Goal: Task Accomplishment & Management: Manage account settings

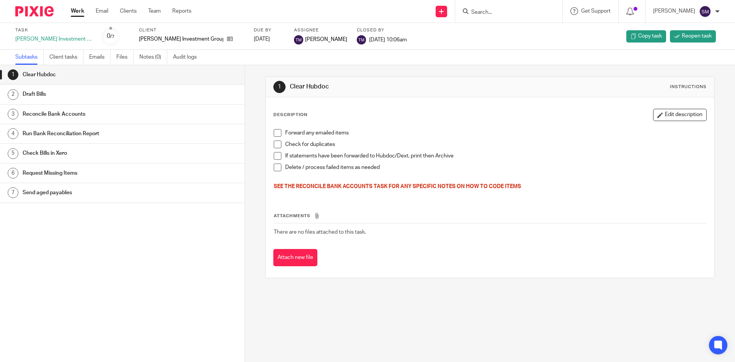
click at [80, 12] on link "Work" at bounding box center [77, 11] width 13 height 8
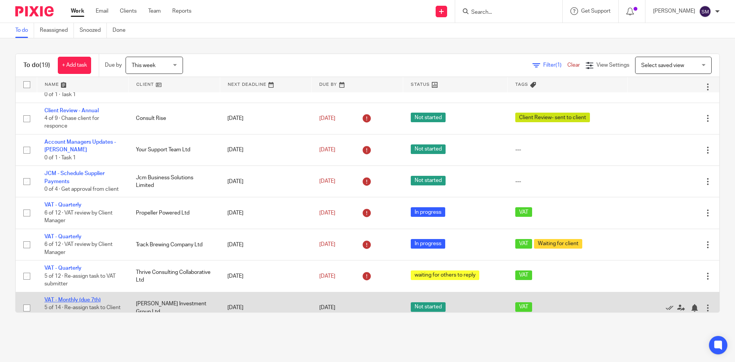
scroll to position [434, 0]
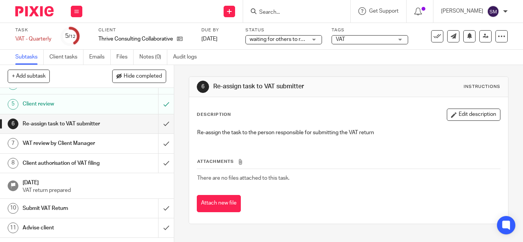
scroll to position [77, 0]
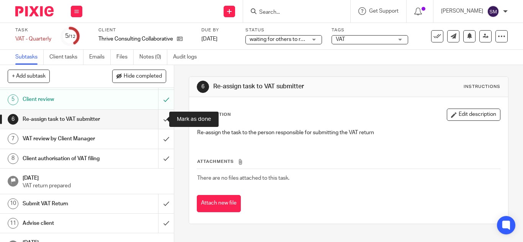
click at [156, 120] on input "submit" at bounding box center [87, 119] width 174 height 19
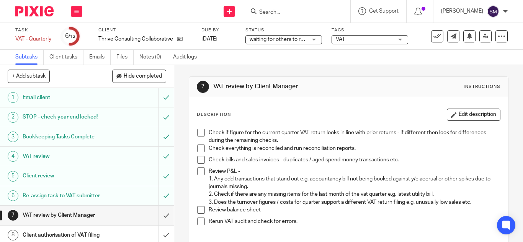
click at [197, 148] on span at bounding box center [201, 149] width 8 height 8
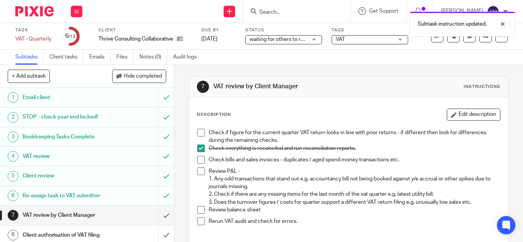
click at [198, 161] on span at bounding box center [201, 160] width 8 height 8
click at [199, 149] on span at bounding box center [201, 149] width 8 height 8
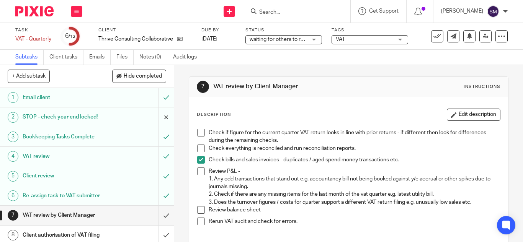
drag, startPoint x: 199, startPoint y: 132, endPoint x: 160, endPoint y: 121, distance: 40.8
click at [199, 132] on span at bounding box center [201, 133] width 8 height 8
click at [199, 149] on span at bounding box center [201, 149] width 8 height 8
click at [202, 173] on span at bounding box center [201, 172] width 8 height 8
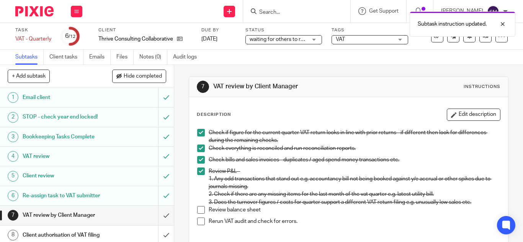
click at [197, 209] on span at bounding box center [201, 210] width 8 height 8
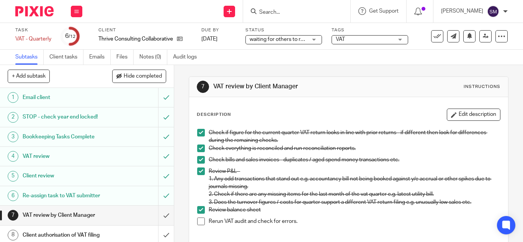
click at [197, 223] on span at bounding box center [201, 222] width 8 height 8
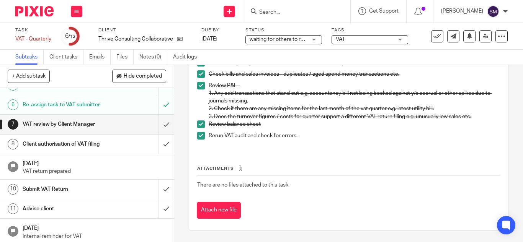
scroll to position [93, 0]
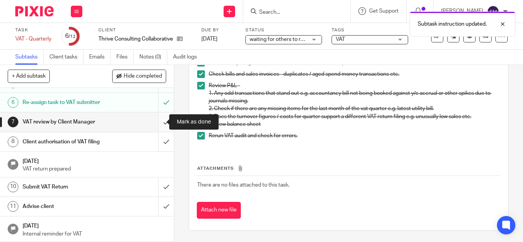
click at [155, 121] on input "submit" at bounding box center [87, 121] width 174 height 19
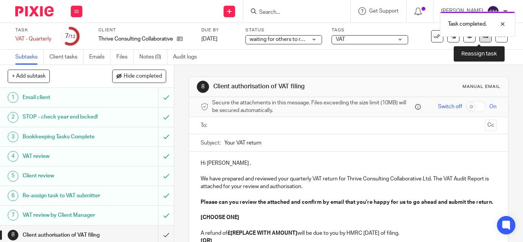
click at [479, 39] on link at bounding box center [485, 36] width 12 height 12
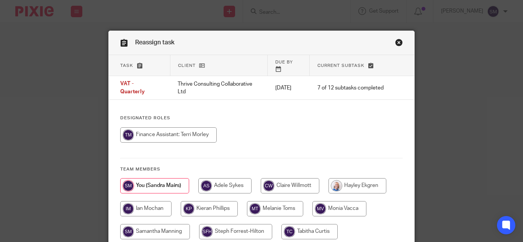
click at [186, 129] on input "radio" at bounding box center [168, 134] width 96 height 15
radio input "true"
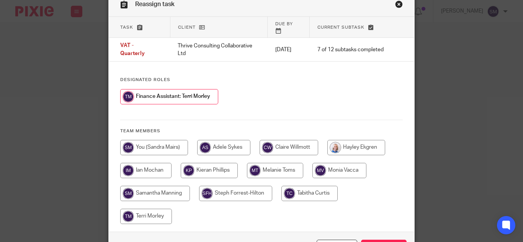
scroll to position [85, 0]
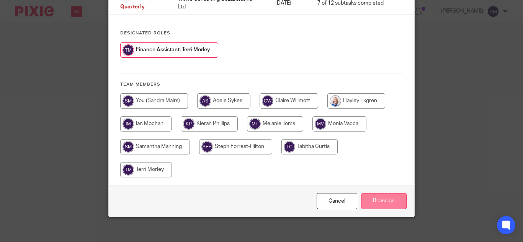
click at [364, 193] on input "Reassign" at bounding box center [384, 201] width 46 height 16
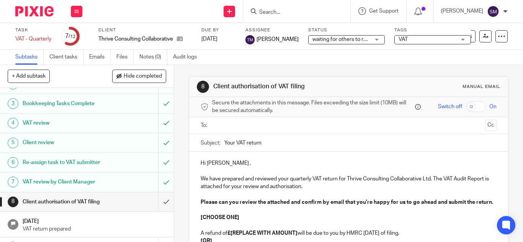
scroll to position [93, 0]
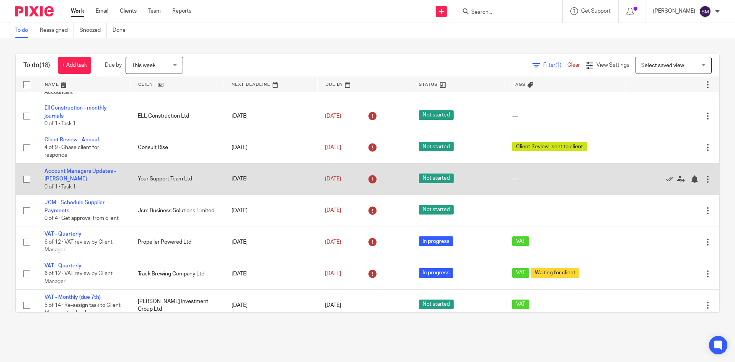
scroll to position [394, 0]
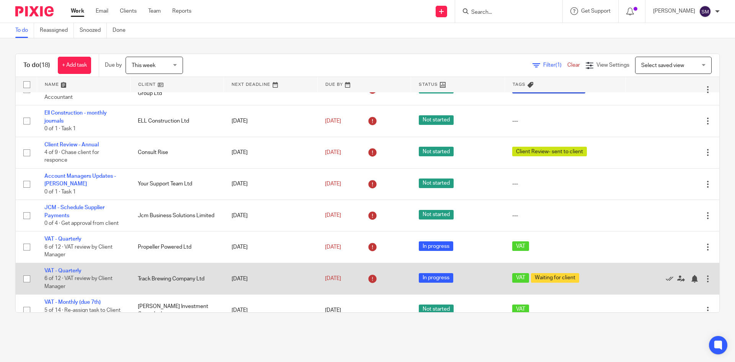
scroll to position [394, 0]
